Goal: Information Seeking & Learning: Learn about a topic

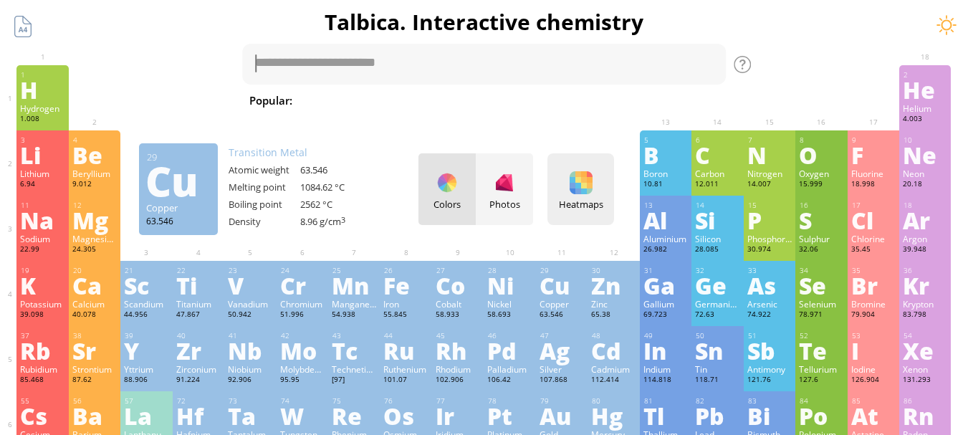
click at [592, 184] on div at bounding box center [581, 182] width 23 height 23
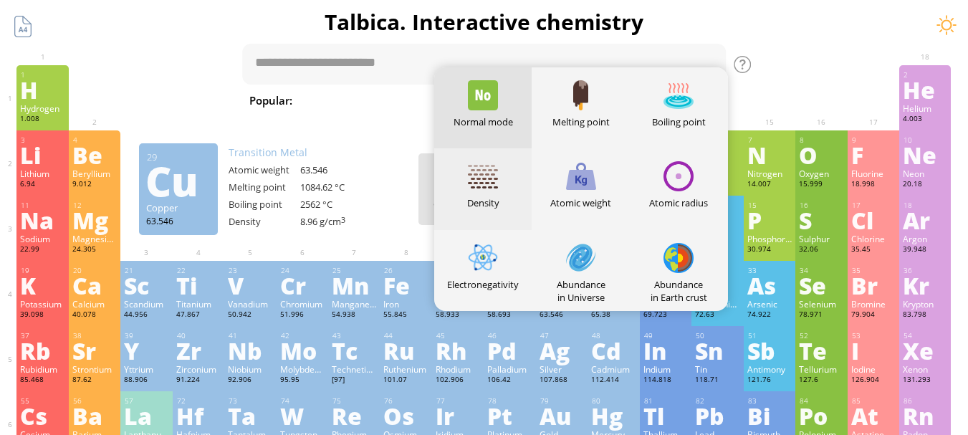
click at [501, 203] on div "Density" at bounding box center [483, 202] width 98 height 13
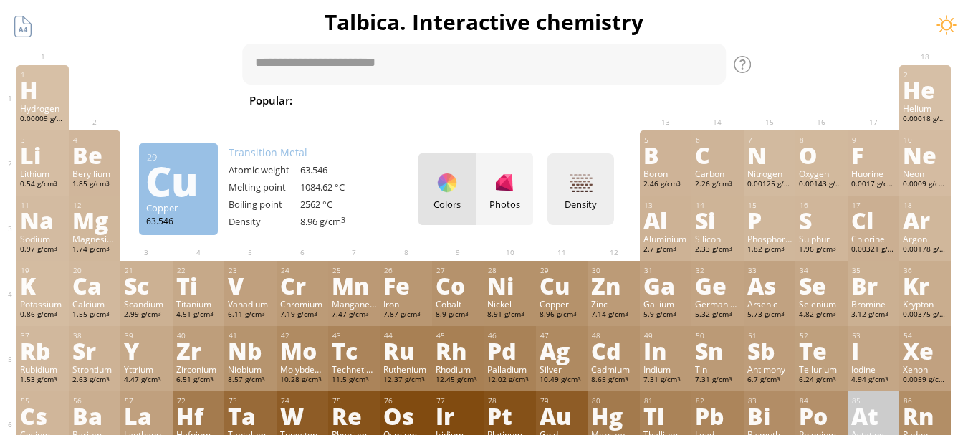
click at [579, 195] on div "Density Heatmaps Normal mode Melting point Boiling point Density Atomic weight …" at bounding box center [580, 189] width 67 height 72
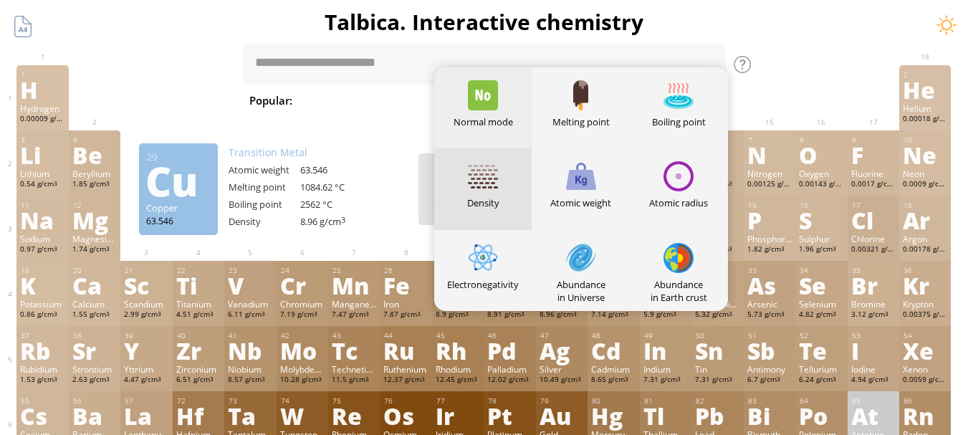
click at [506, 118] on div "Normal mode" at bounding box center [483, 121] width 98 height 13
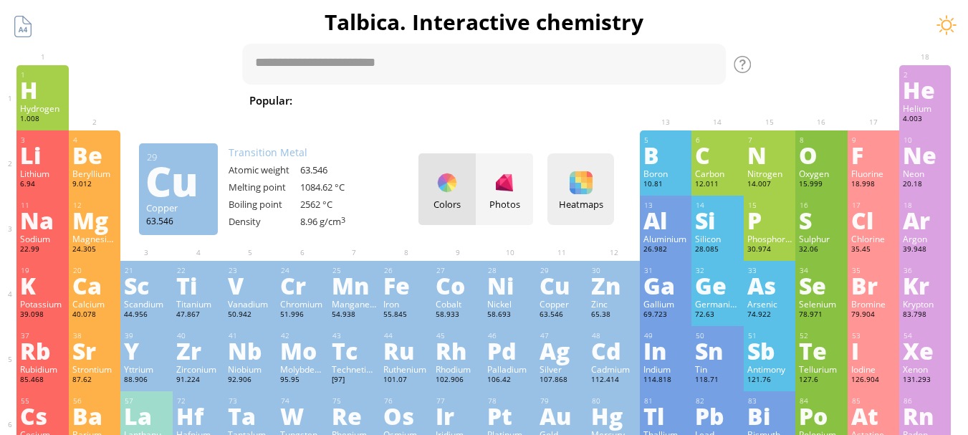
click at [580, 191] on div at bounding box center [581, 182] width 23 height 23
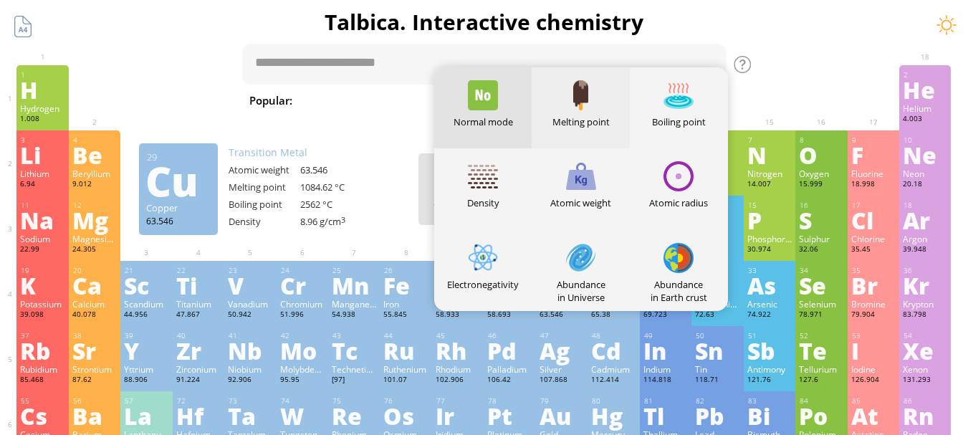
click at [598, 111] on div "Melting point" at bounding box center [581, 107] width 98 height 81
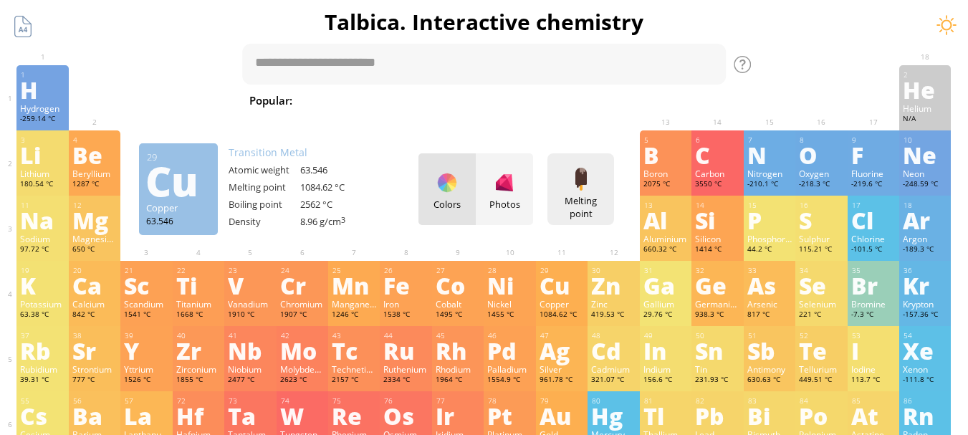
click at [590, 181] on div at bounding box center [581, 179] width 23 height 23
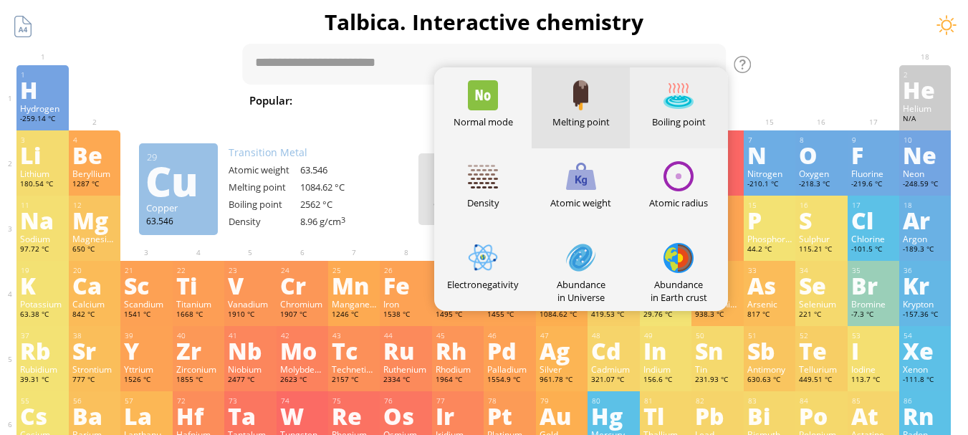
click at [673, 107] on div at bounding box center [678, 95] width 30 height 30
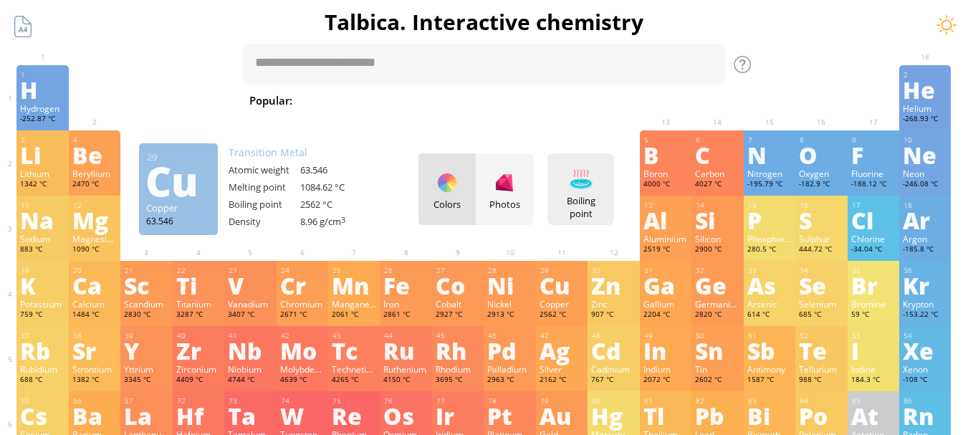
click at [584, 177] on div at bounding box center [581, 179] width 23 height 23
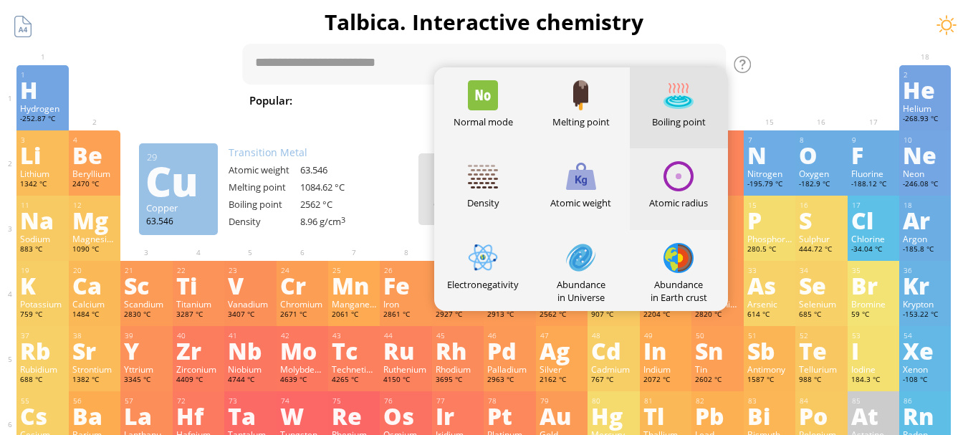
click at [669, 194] on div "Atomic radius" at bounding box center [679, 188] width 98 height 81
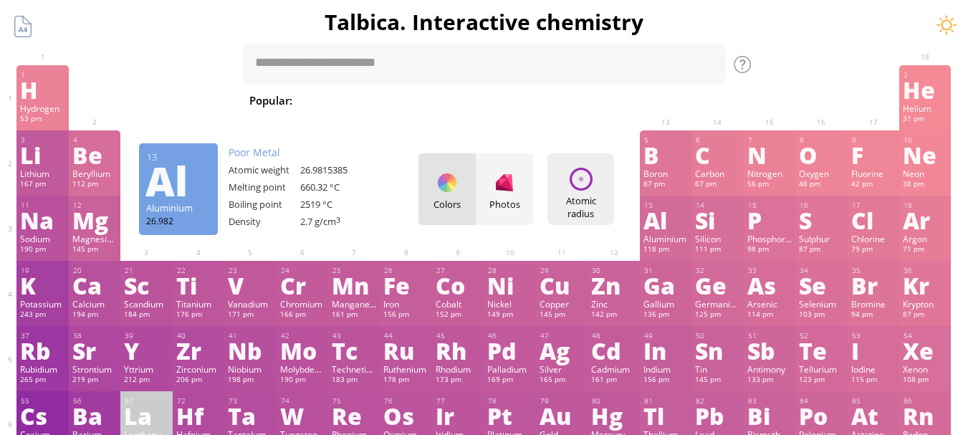
click at [585, 190] on div at bounding box center [581, 179] width 23 height 23
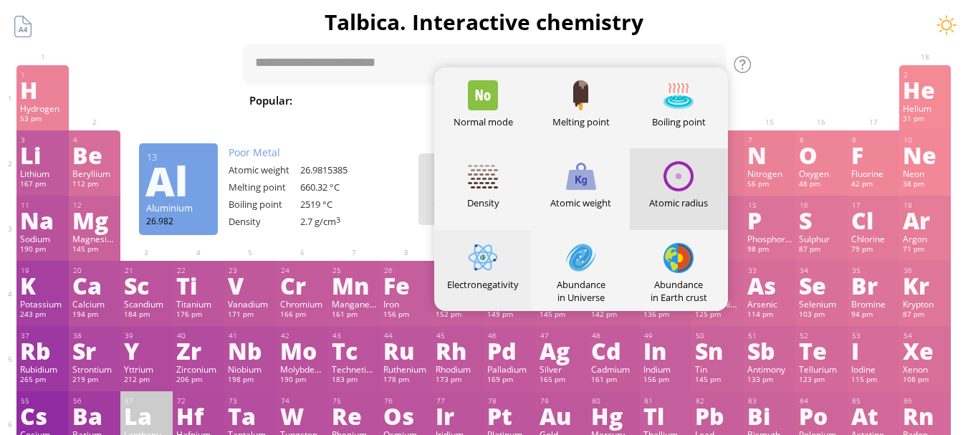
click at [508, 252] on div "Electronegativity" at bounding box center [483, 270] width 98 height 81
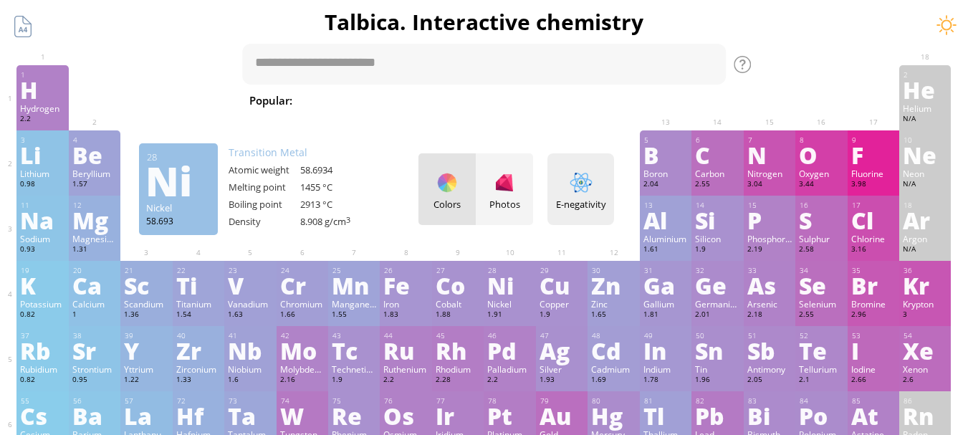
click at [581, 188] on div at bounding box center [581, 182] width 23 height 23
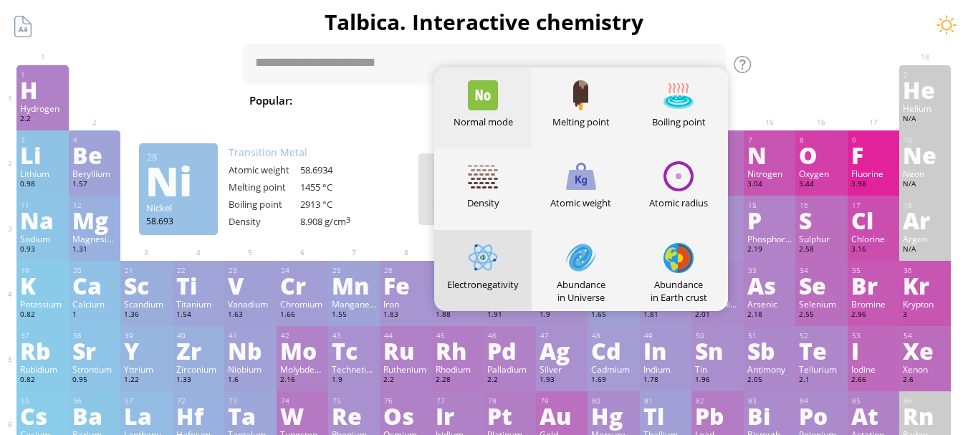
click at [510, 123] on div "Normal mode" at bounding box center [483, 121] width 98 height 13
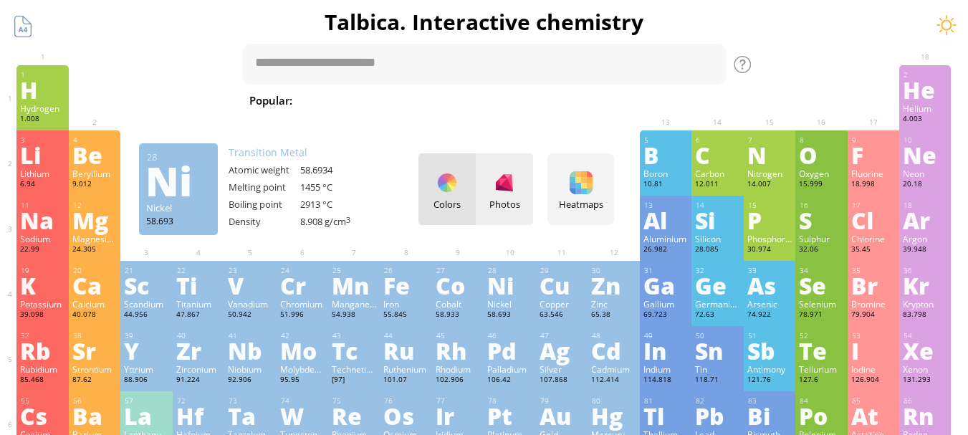
click at [497, 181] on div "Photos" at bounding box center [504, 189] width 57 height 72
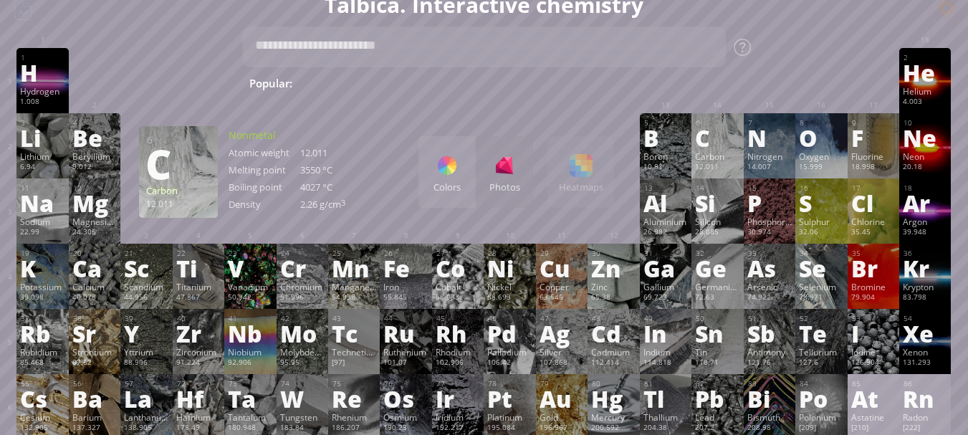
scroll to position [19, 0]
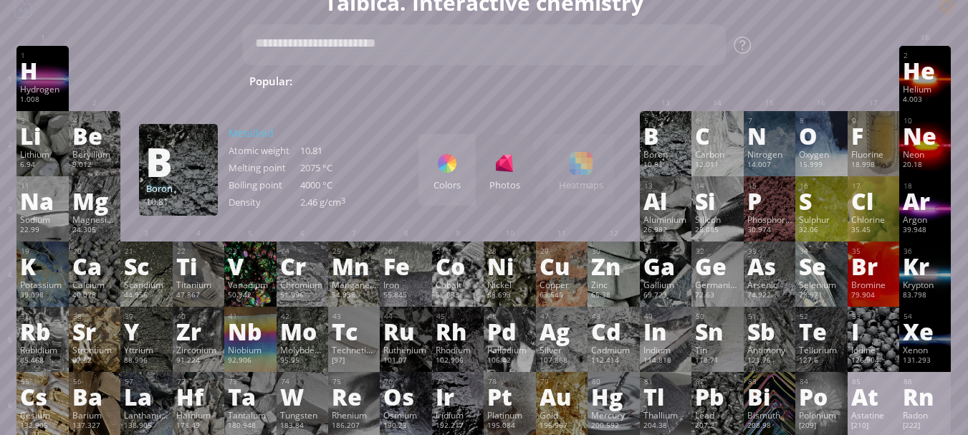
click at [678, 150] on div "Boron" at bounding box center [665, 153] width 44 height 11
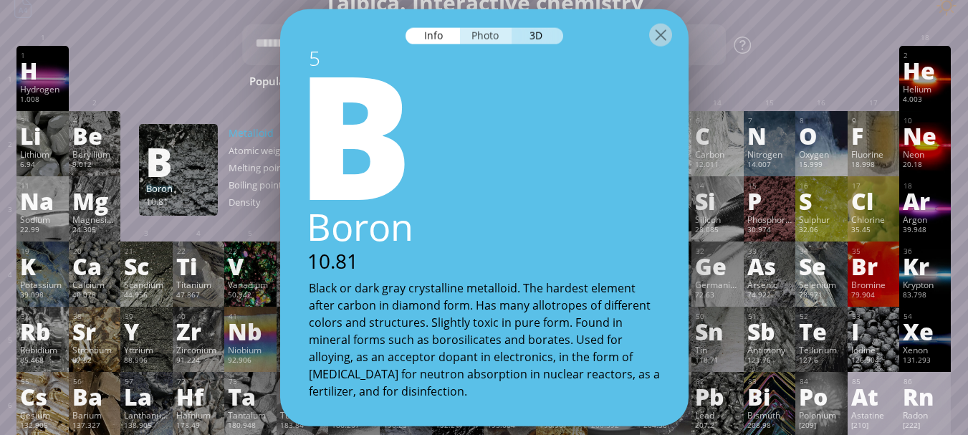
click at [484, 37] on div "Photo" at bounding box center [486, 35] width 52 height 16
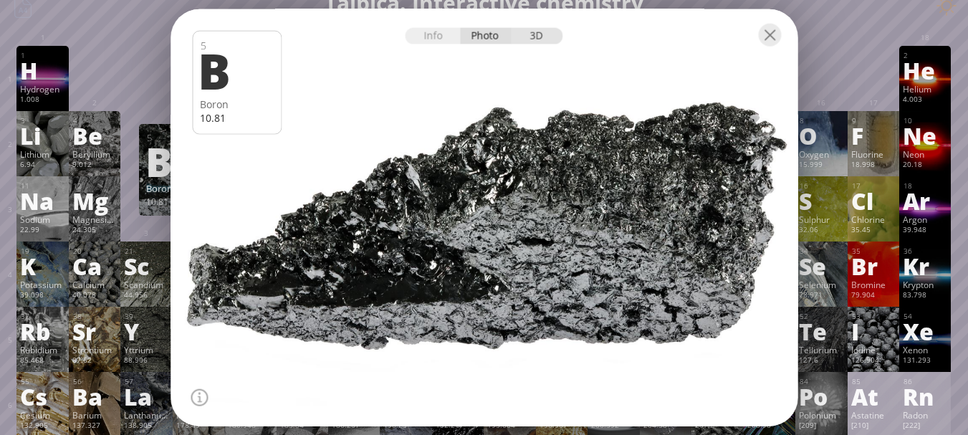
click at [540, 40] on div "3D" at bounding box center [538, 35] width 52 height 16
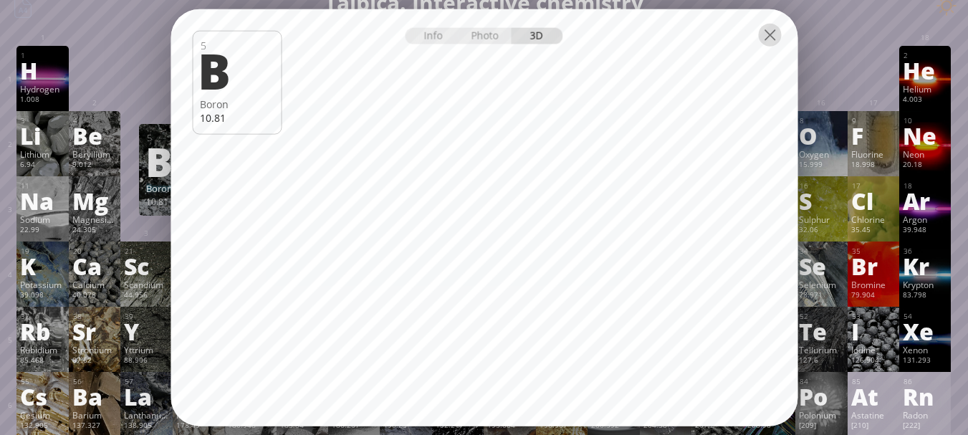
click at [764, 39] on div at bounding box center [769, 34] width 23 height 23
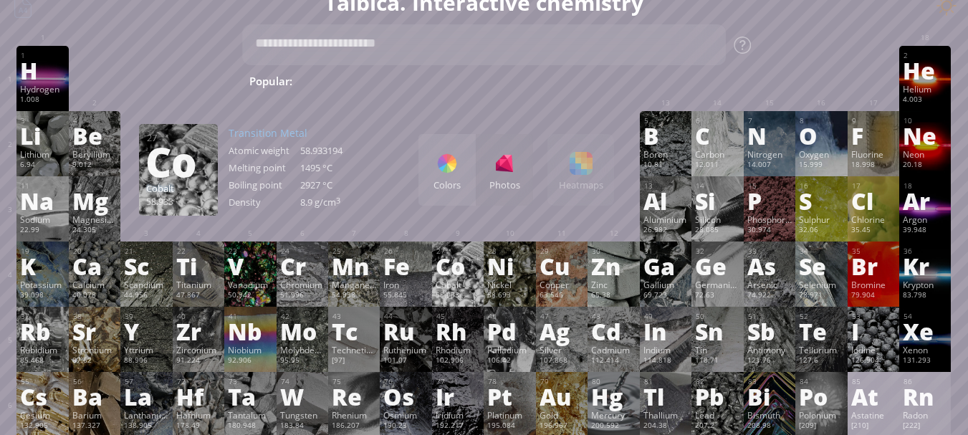
click at [464, 280] on div "Cobalt" at bounding box center [458, 284] width 44 height 11
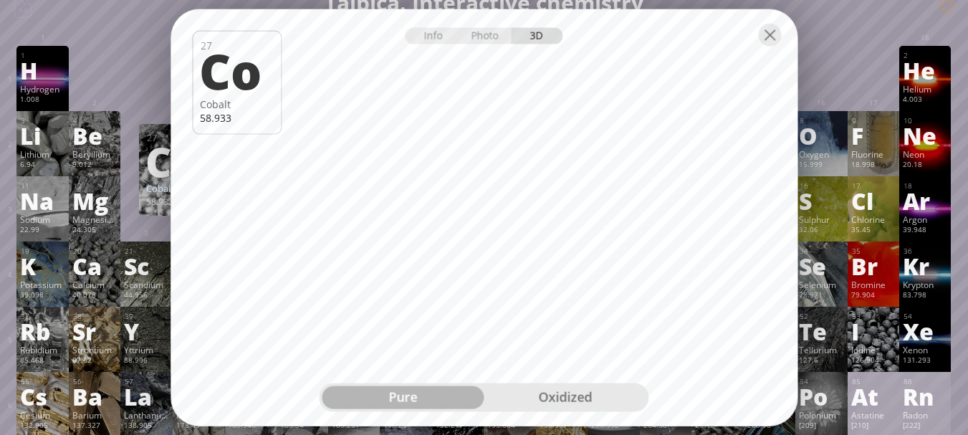
click at [542, 395] on div "oxidized" at bounding box center [565, 397] width 162 height 23
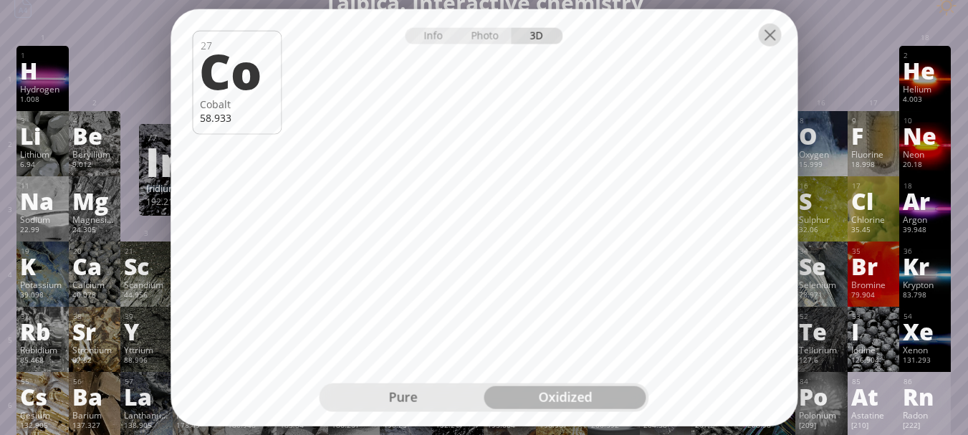
click at [774, 46] on div at bounding box center [769, 34] width 23 height 23
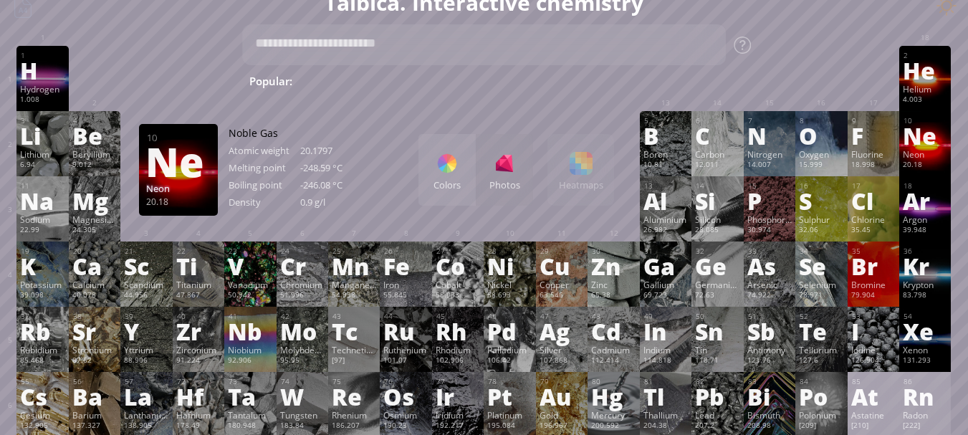
click at [940, 143] on div "Ne" at bounding box center [925, 135] width 44 height 23
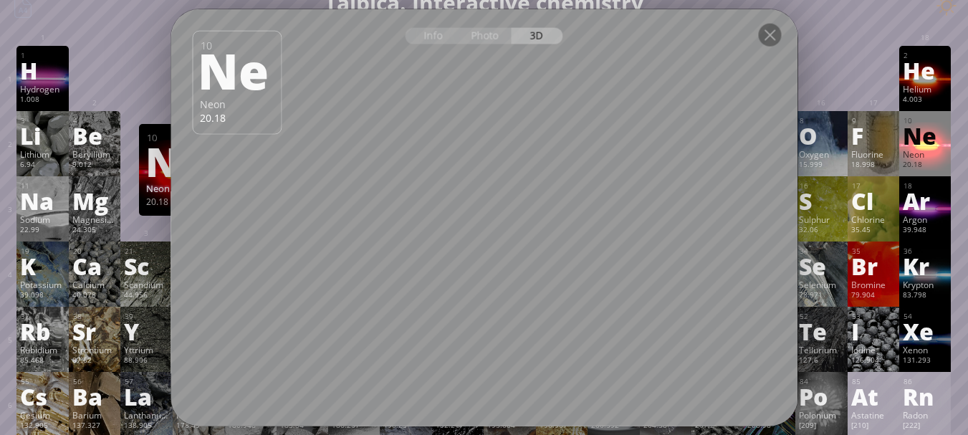
click at [476, 44] on div at bounding box center [484, 34] width 627 height 50
click at [479, 39] on div "Photo" at bounding box center [486, 35] width 52 height 16
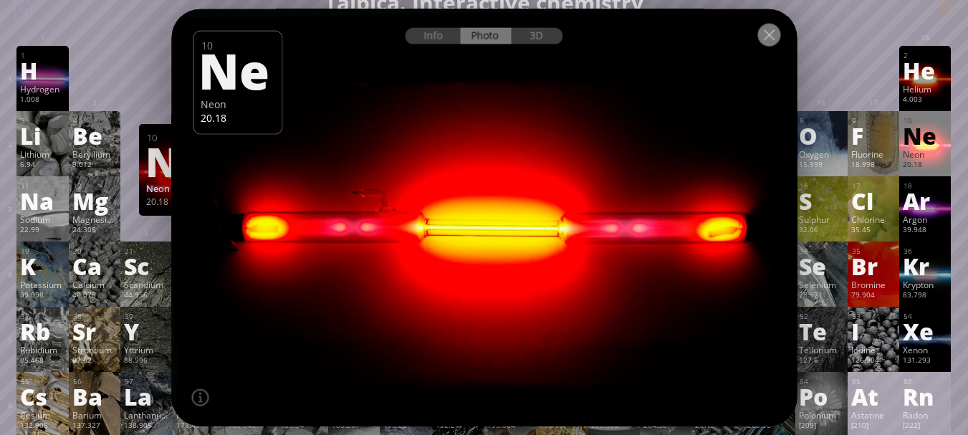
click at [769, 37] on div at bounding box center [768, 34] width 23 height 23
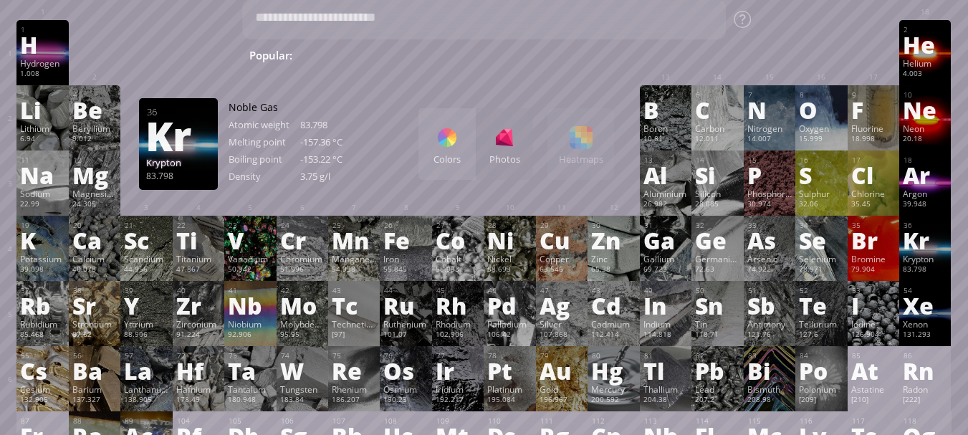
scroll to position [52, 0]
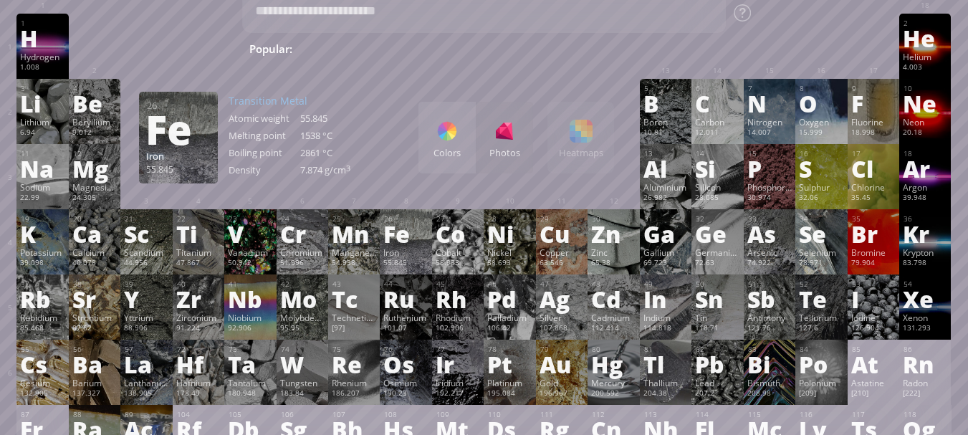
click at [411, 245] on div "Fe" at bounding box center [405, 233] width 44 height 23
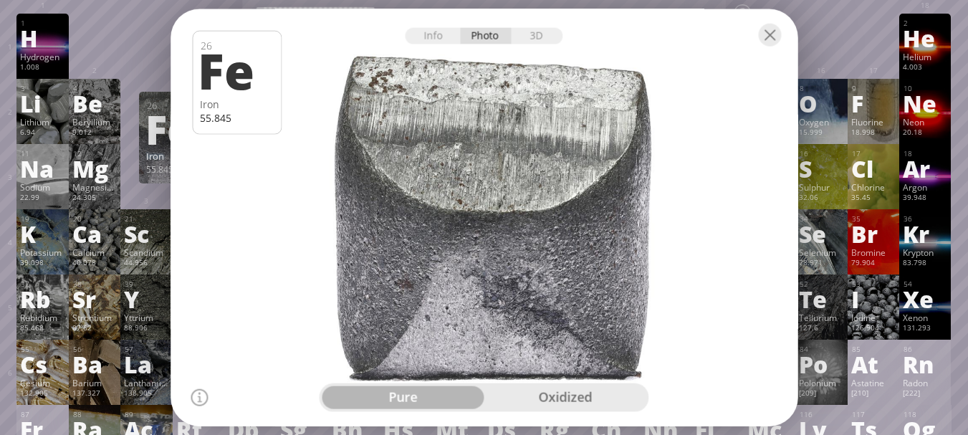
click at [531, 399] on div "oxidized" at bounding box center [565, 397] width 162 height 23
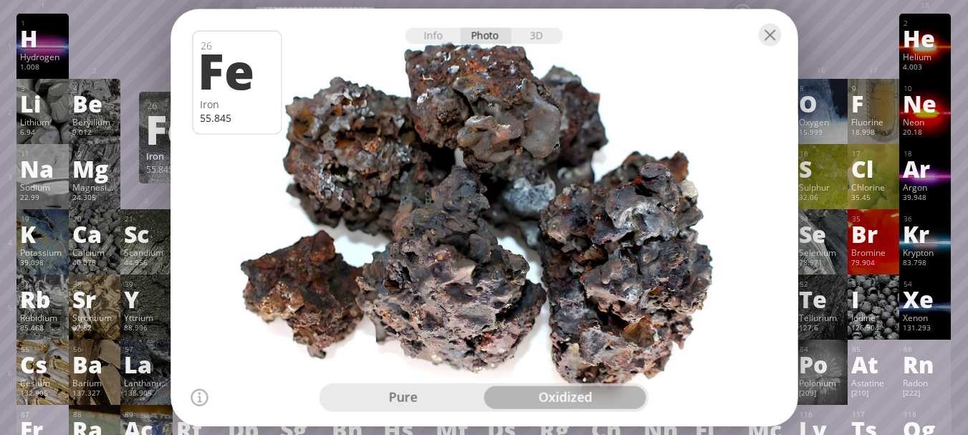
click at [410, 399] on div "pure" at bounding box center [403, 397] width 162 height 23
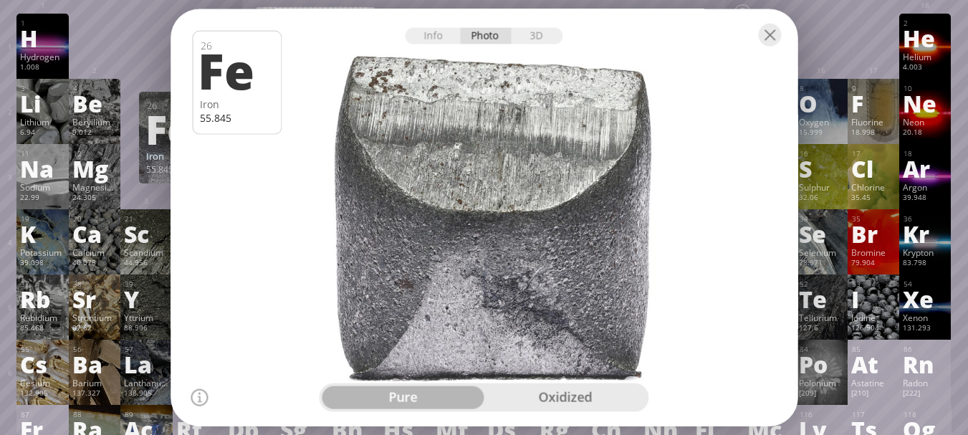
click at [533, 397] on div "oxidized" at bounding box center [565, 397] width 162 height 23
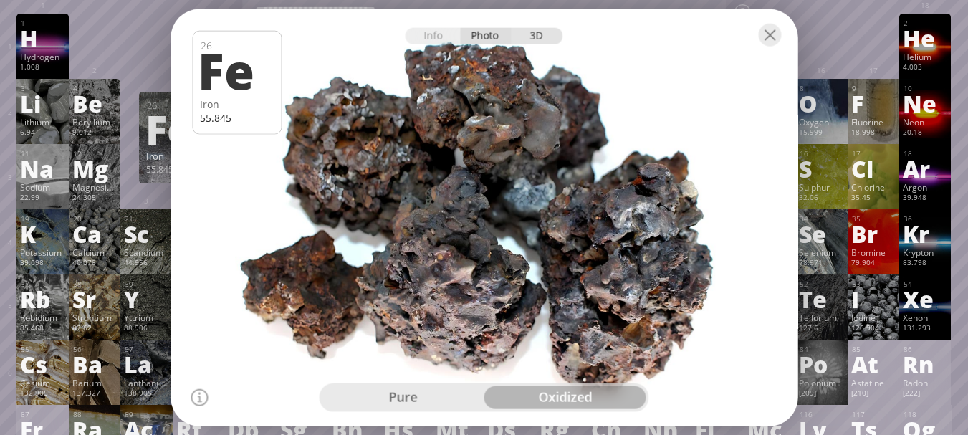
click at [546, 44] on div "3D" at bounding box center [538, 35] width 52 height 16
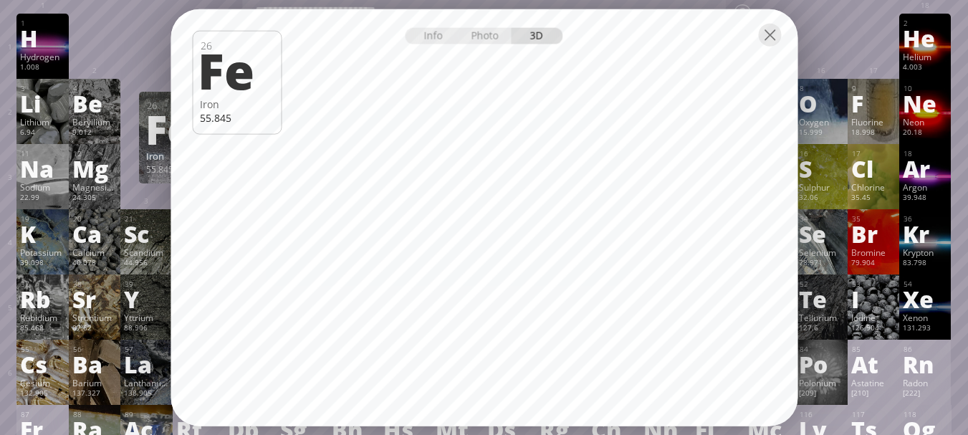
click at [787, 36] on div at bounding box center [484, 34] width 627 height 50
click at [779, 34] on div at bounding box center [769, 34] width 23 height 23
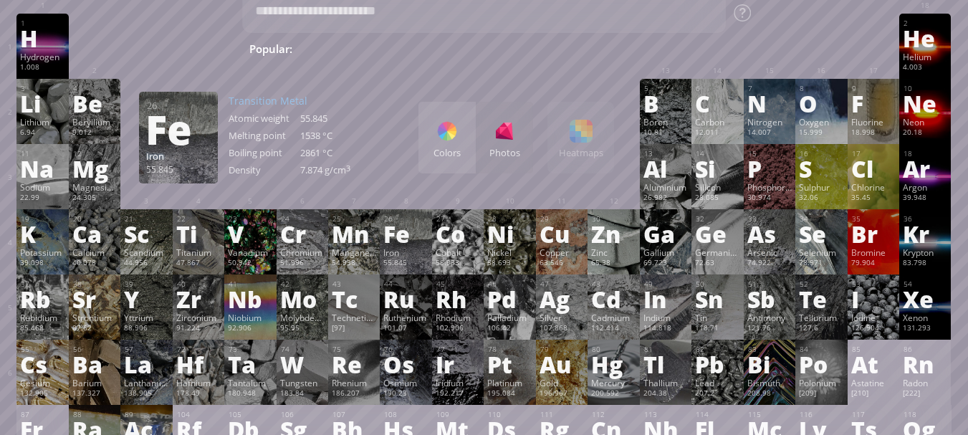
click at [474, 130] on div "Colors" at bounding box center [446, 138] width 57 height 72
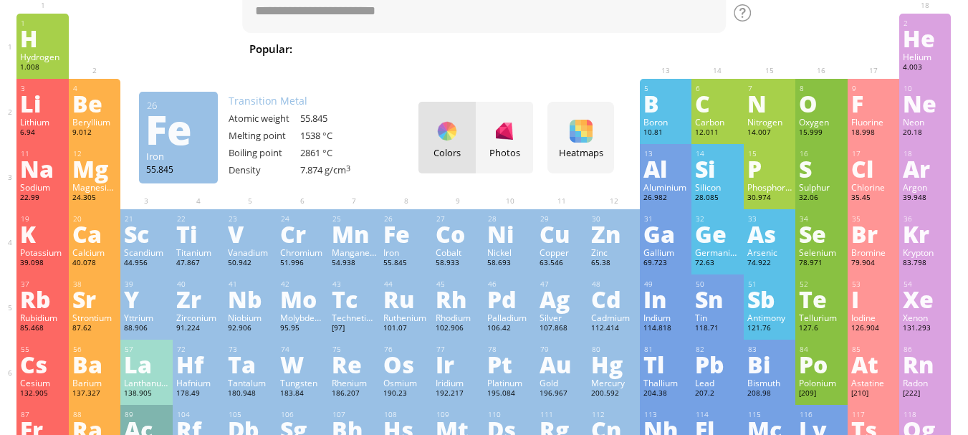
click at [474, 130] on div "Colors Photos" at bounding box center [475, 138] width 115 height 72
click at [587, 143] on div "Heatmaps Heatmaps Normal mode Melting point Boiling point Density Atomic weight…" at bounding box center [580, 138] width 67 height 72
